Goal: Task Accomplishment & Management: Use online tool/utility

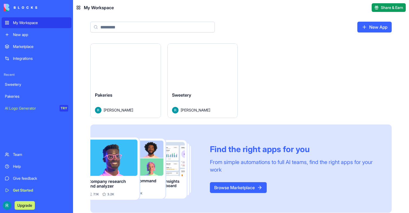
click at [115, 65] on button "Launch" at bounding box center [125, 65] width 41 height 11
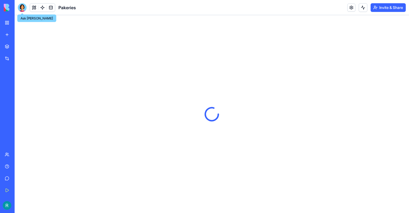
click at [23, 8] on div at bounding box center [22, 7] width 9 height 9
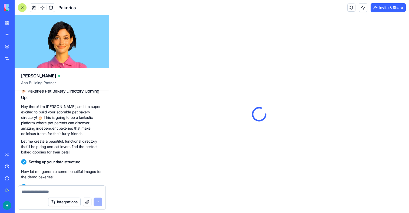
scroll to position [151, 0]
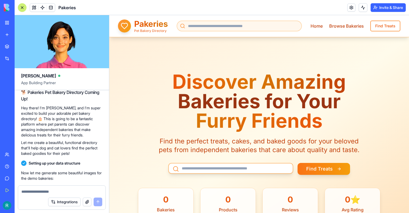
click at [9, 24] on link "My Workspace" at bounding box center [13, 22] width 22 height 11
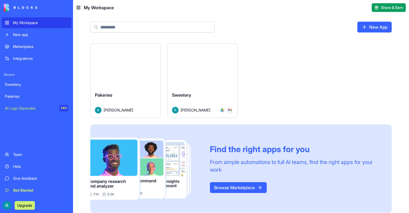
click at [220, 77] on div "Launch" at bounding box center [203, 66] width 70 height 44
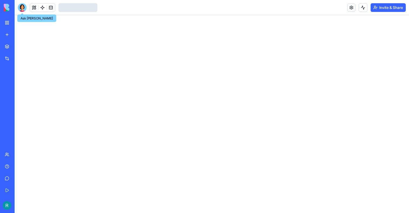
click at [19, 8] on div at bounding box center [22, 7] width 9 height 9
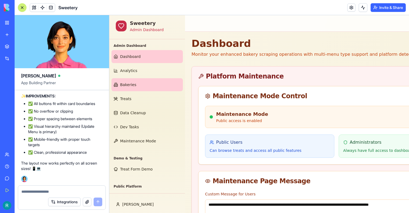
click at [124, 85] on span "Bakeries" at bounding box center [128, 84] width 16 height 5
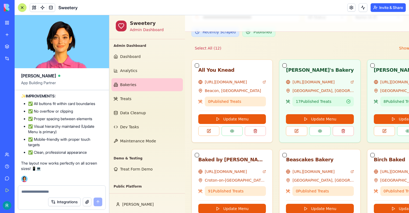
scroll to position [235, 0]
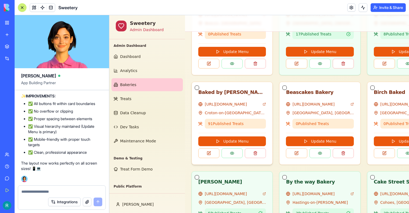
click at [224, 93] on div "Baked by [PERSON_NAME]" at bounding box center [232, 92] width 68 height 8
click at [212, 124] on span "91 Published Treat s" at bounding box center [226, 123] width 36 height 4
click at [42, 8] on link at bounding box center [42, 8] width 8 height 8
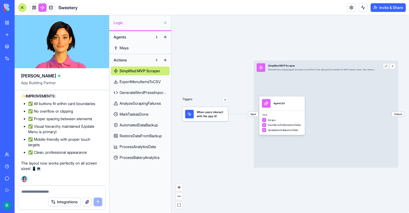
click at [148, 136] on span "RestoreDataFromBackup" at bounding box center [140, 135] width 42 height 5
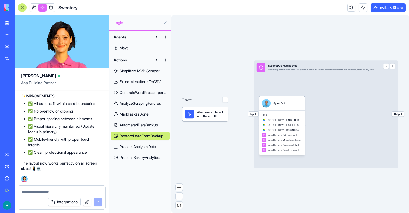
click at [148, 136] on span "RestoreDataFromBackup" at bounding box center [141, 135] width 44 height 5
click at [363, 9] on button at bounding box center [362, 7] width 9 height 9
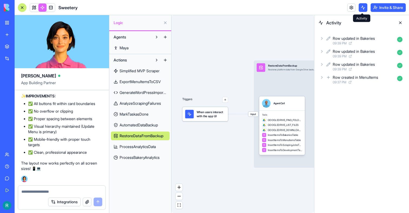
scroll to position [106696, 0]
drag, startPoint x: 56, startPoint y: 155, endPoint x: 85, endPoint y: 155, distance: 28.7
copy span "Baked by [PERSON_NAME]"
click at [56, 189] on textarea at bounding box center [61, 191] width 81 height 5
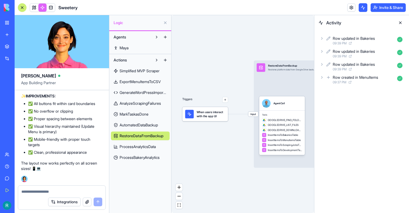
scroll to position [108425, 0]
type textarea "*"
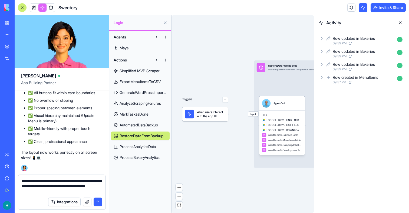
type textarea "**********"
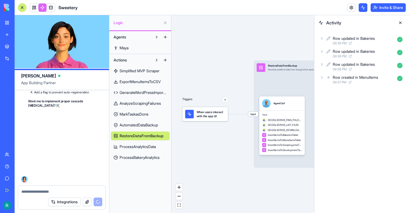
scroll to position [109234, 0]
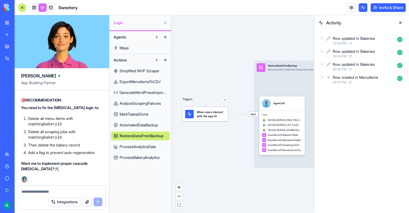
click at [154, 137] on span "RestoreDataFromBackup" at bounding box center [141, 135] width 44 height 5
click at [33, 13] on span at bounding box center [34, 13] width 3 height 3
click at [33, 9] on link at bounding box center [34, 8] width 8 height 8
click at [33, 9] on button at bounding box center [34, 8] width 8 height 8
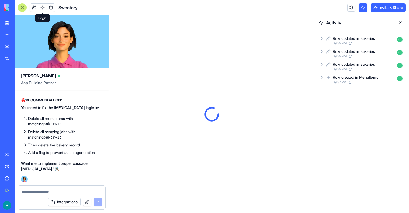
click at [400, 26] on button at bounding box center [400, 22] width 9 height 9
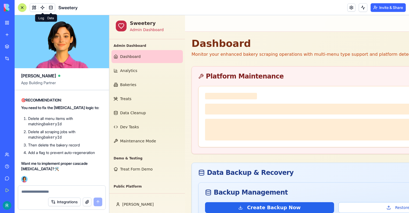
click at [44, 7] on span at bounding box center [50, 7] width 15 height 15
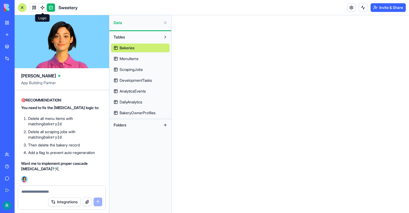
click at [43, 5] on link at bounding box center [42, 8] width 8 height 8
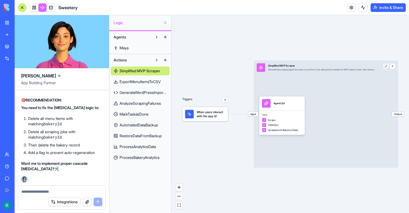
click at [123, 137] on span "RestoreDataFromBackup" at bounding box center [140, 135] width 42 height 5
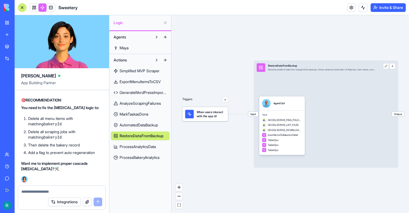
click at [223, 118] on span "When users interact with the app UI" at bounding box center [211, 114] width 29 height 9
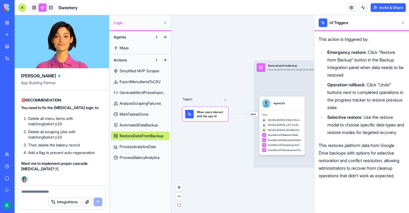
click at [138, 158] on span "ProcessBakeryAnalytics" at bounding box center [139, 157] width 40 height 5
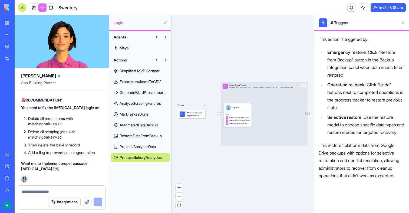
click at [149, 129] on link "AutomatedDataBackup" at bounding box center [140, 125] width 59 height 9
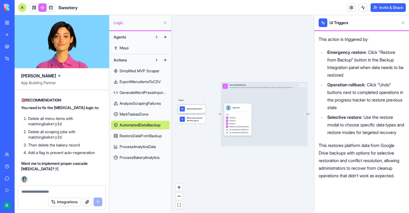
click at [192, 111] on div "WeeklyDataBackupTrigger" at bounding box center [195, 108] width 17 height 5
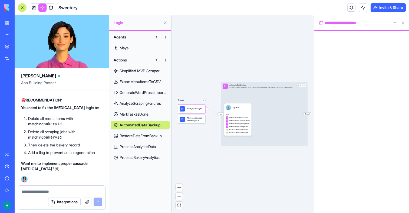
click at [192, 117] on span "When users interact with the app UI" at bounding box center [195, 118] width 17 height 5
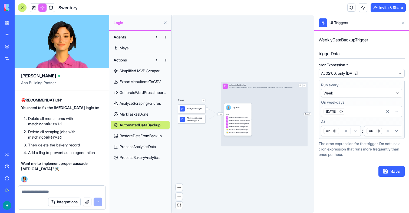
click at [191, 121] on span "When users interact with the app UI" at bounding box center [195, 118] width 17 height 5
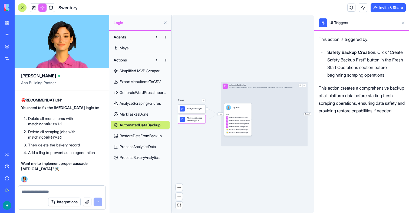
click at [191, 121] on span "When users interact with the app UI" at bounding box center [195, 118] width 17 height 5
click at [184, 100] on div "WeeklyDataBackupTrigger WeeklyDataBackupTrigger" at bounding box center [194, 102] width 44 height 8
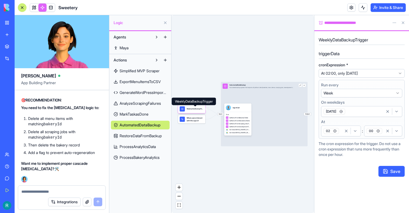
click at [187, 108] on div "WeeklyDataBackupTrigger" at bounding box center [195, 109] width 17 height 2
click at [135, 70] on span "Simplified MVP Scraper" at bounding box center [139, 70] width 40 height 5
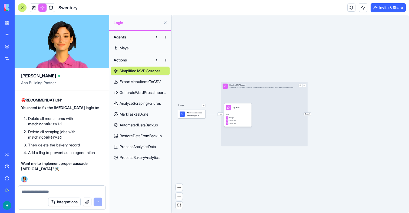
click at [135, 82] on span "ExportMenuItemsToCSV" at bounding box center [139, 81] width 41 height 5
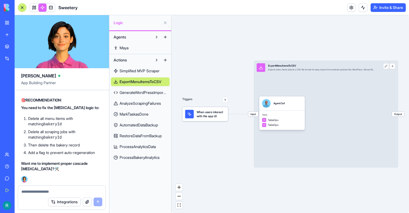
click at [135, 92] on span "GenerateWordPressImportCode" at bounding box center [142, 92] width 47 height 5
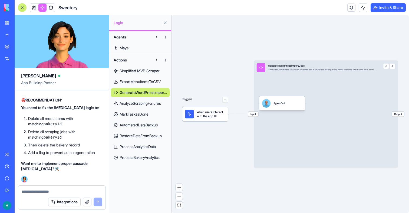
click at [134, 101] on span "AnalyzeScrapingFailures" at bounding box center [139, 103] width 41 height 5
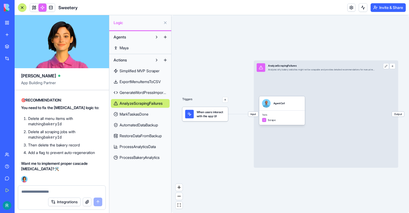
click at [134, 111] on span "MarkTaskasDone" at bounding box center [133, 113] width 29 height 5
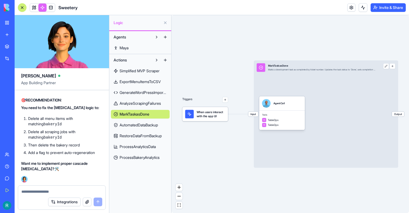
click at [133, 121] on link "AutomatedDataBackup" at bounding box center [140, 125] width 59 height 9
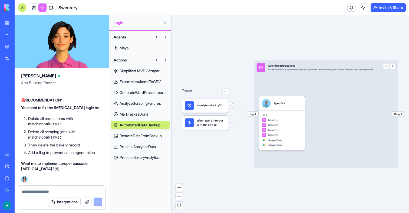
click at [133, 132] on link "RestoreDataFromBackup" at bounding box center [140, 135] width 59 height 9
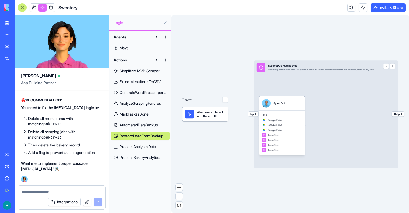
click at [133, 139] on link "RestoreDataFromBackup" at bounding box center [140, 135] width 59 height 9
click at [135, 150] on link "ProcessAnalyticsData" at bounding box center [140, 146] width 59 height 9
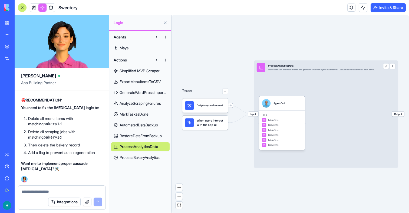
click at [134, 155] on span "ProcessBakeryAnalytics" at bounding box center [139, 157] width 40 height 5
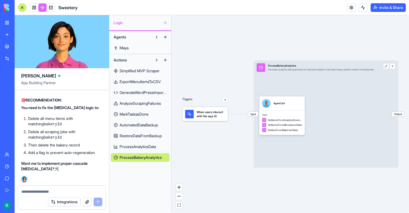
scroll to position [108954, 0]
click at [142, 73] on span "Simplified MVP Scraper" at bounding box center [139, 70] width 40 height 5
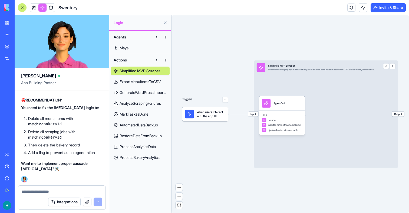
click at [142, 81] on span "ExportMenuItemsToCSV" at bounding box center [139, 81] width 41 height 5
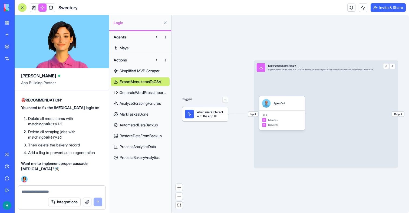
click at [141, 91] on span "GenerateWordPressImportCode" at bounding box center [142, 92] width 47 height 5
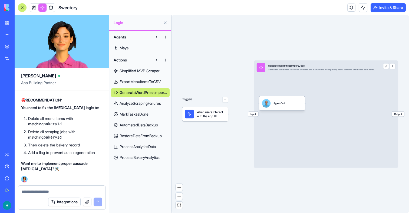
click at [141, 100] on link "AnalyzeScrapingFailures" at bounding box center [140, 103] width 59 height 9
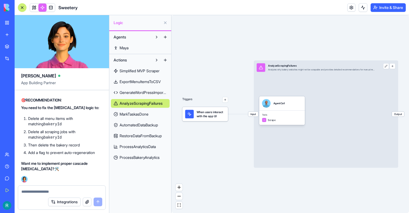
click at [142, 112] on span "MarkTaskasDone" at bounding box center [133, 113] width 29 height 5
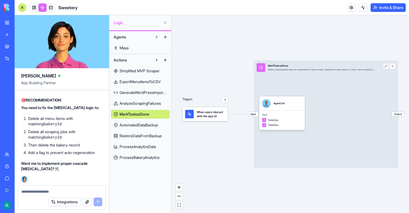
click at [142, 121] on link "AutomatedDataBackup" at bounding box center [140, 125] width 59 height 9
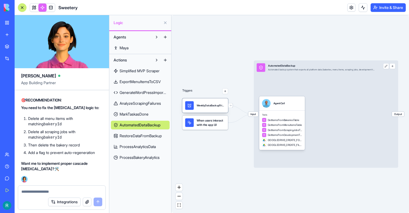
click at [196, 108] on div "WeeklyDataBackupTrigger" at bounding box center [205, 105] width 40 height 9
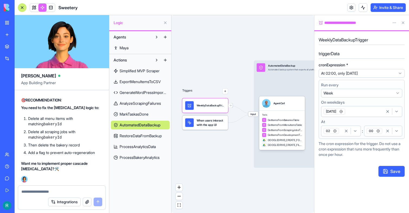
click at [188, 122] on icon at bounding box center [189, 122] width 4 height 4
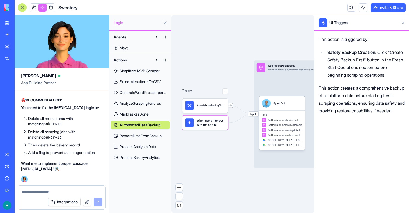
click at [133, 134] on span "RestoreDataFromBackup" at bounding box center [140, 135] width 42 height 5
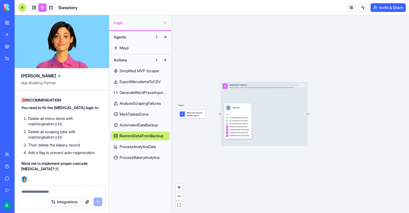
click at [192, 114] on span "When users interact with the app UI" at bounding box center [195, 113] width 17 height 5
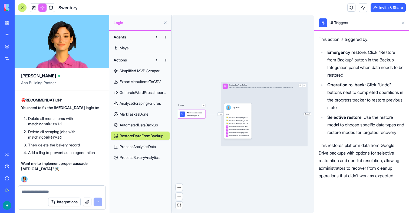
scroll to position [109234, 0]
click at [51, 6] on link at bounding box center [51, 8] width 8 height 8
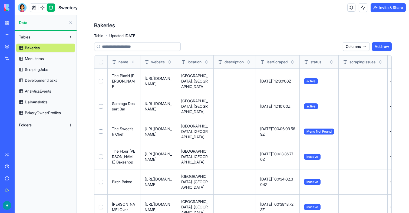
click at [129, 44] on input at bounding box center [137, 46] width 86 height 9
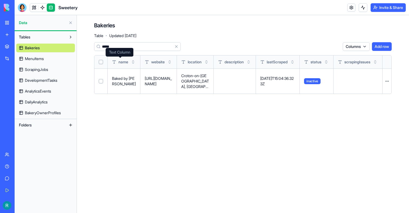
type input "*****"
click at [31, 9] on link at bounding box center [34, 8] width 8 height 8
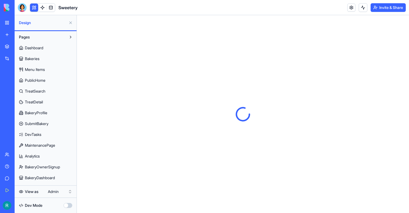
click at [30, 10] on button at bounding box center [34, 8] width 8 height 8
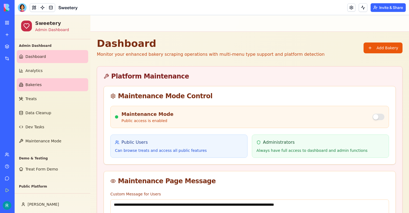
click at [50, 88] on link "Bakeries" at bounding box center [52, 84] width 71 height 13
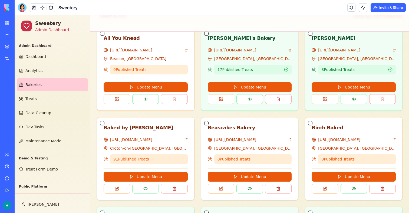
scroll to position [199, 0]
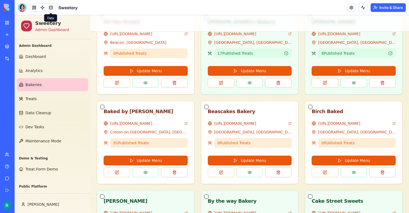
click at [51, 8] on link at bounding box center [51, 8] width 8 height 8
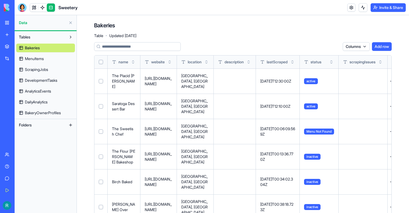
click at [122, 44] on input at bounding box center [137, 46] width 86 height 9
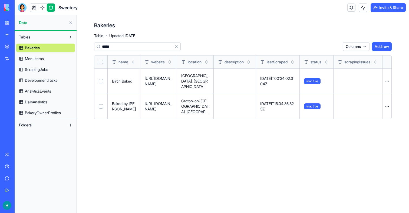
type input "*****"
click at [103, 101] on td at bounding box center [100, 106] width 13 height 25
click at [101, 104] on button "Select row" at bounding box center [101, 106] width 4 height 4
click at [329, 46] on button "Delete 1 rows" at bounding box center [326, 46] width 28 height 9
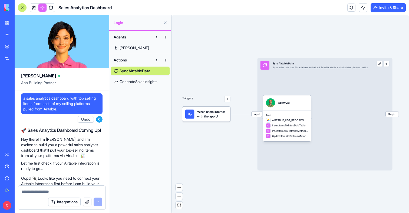
scroll to position [578, 0]
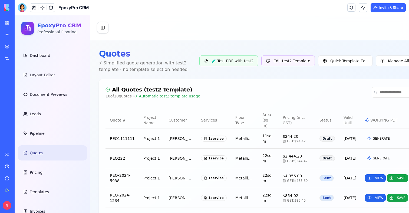
scroll to position [182, 0]
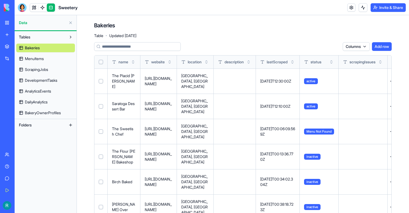
click at [125, 47] on input at bounding box center [137, 46] width 86 height 9
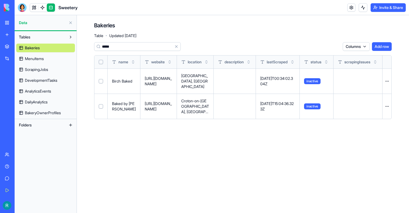
type input "*****"
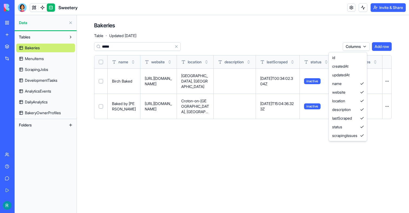
click at [354, 46] on html "My Workspace New app Marketplace Integrations Recent Sweetery Pakeries AI Logo …" at bounding box center [204, 106] width 409 height 213
click at [252, 150] on html "My Workspace New app Marketplace Integrations Recent Sweetery Pakeries AI Logo …" at bounding box center [204, 106] width 409 height 213
